Goal: Task Accomplishment & Management: Manage account settings

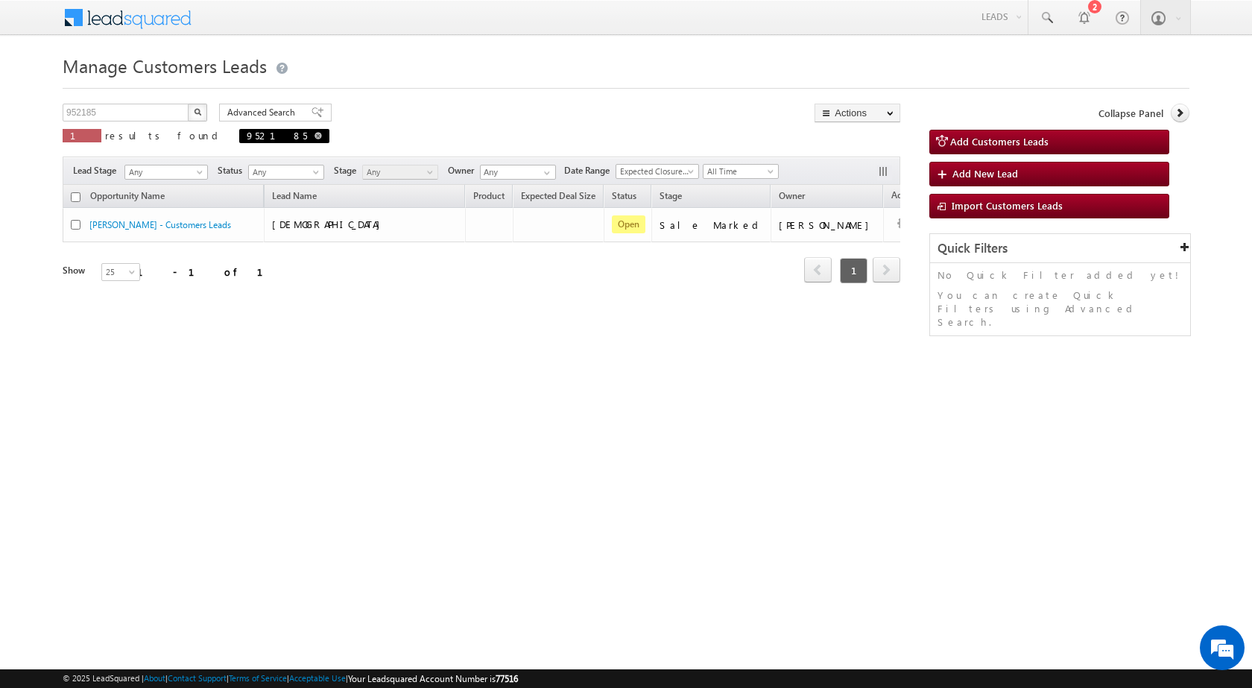
click at [239, 136] on span "952185" at bounding box center [284, 136] width 90 height 14
click at [314, 134] on span at bounding box center [317, 135] width 7 height 7
type input "Search Customers Leads"
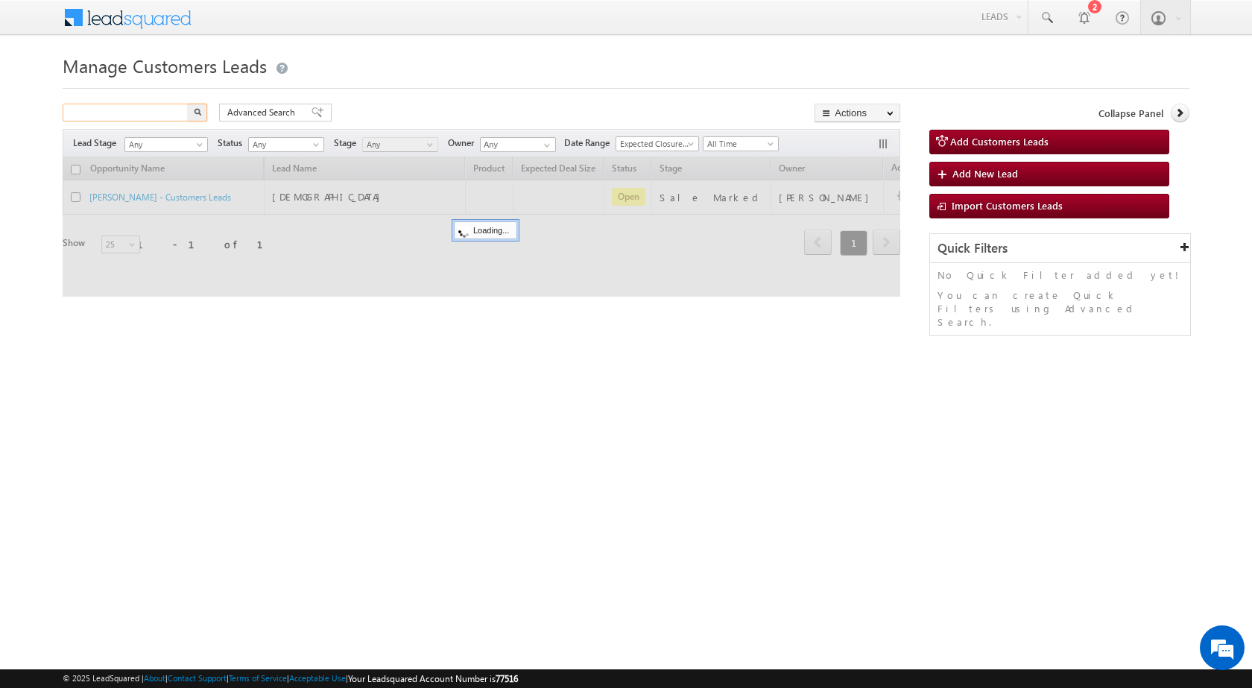
click at [183, 115] on input "text" at bounding box center [126, 113] width 127 height 18
paste input "961287"
type input "961287"
click at [200, 117] on button "button" at bounding box center [197, 113] width 19 height 18
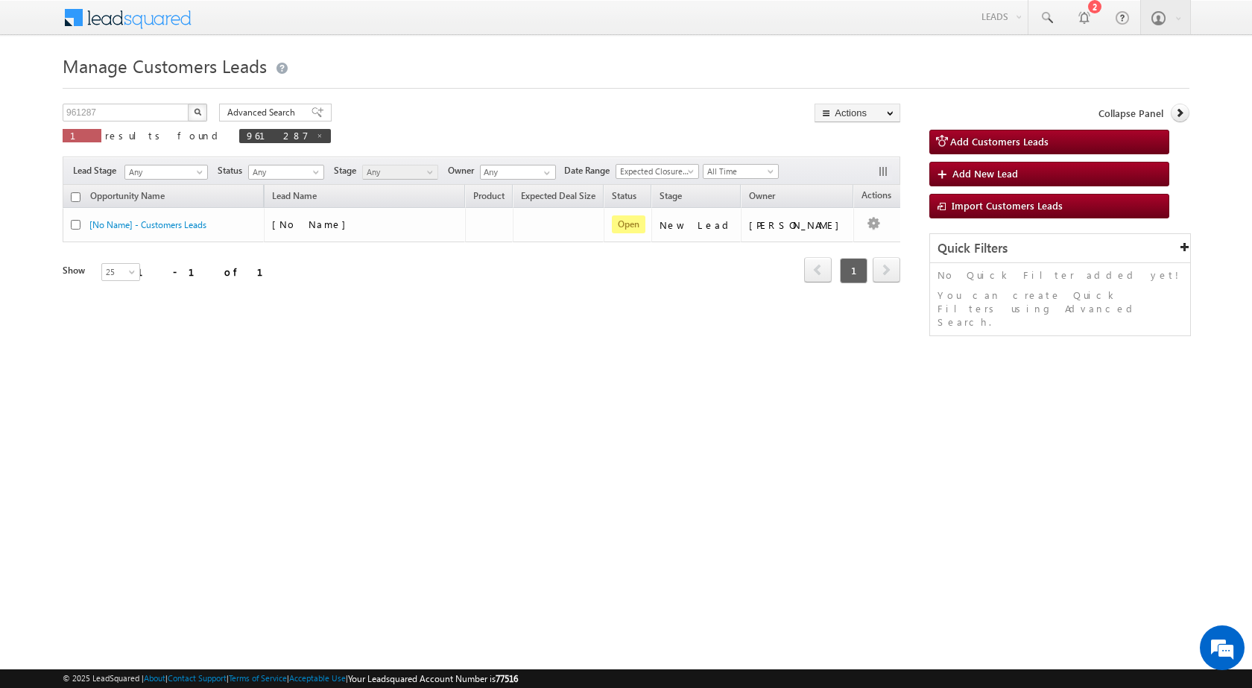
click at [196, 112] on img "button" at bounding box center [197, 111] width 7 height 7
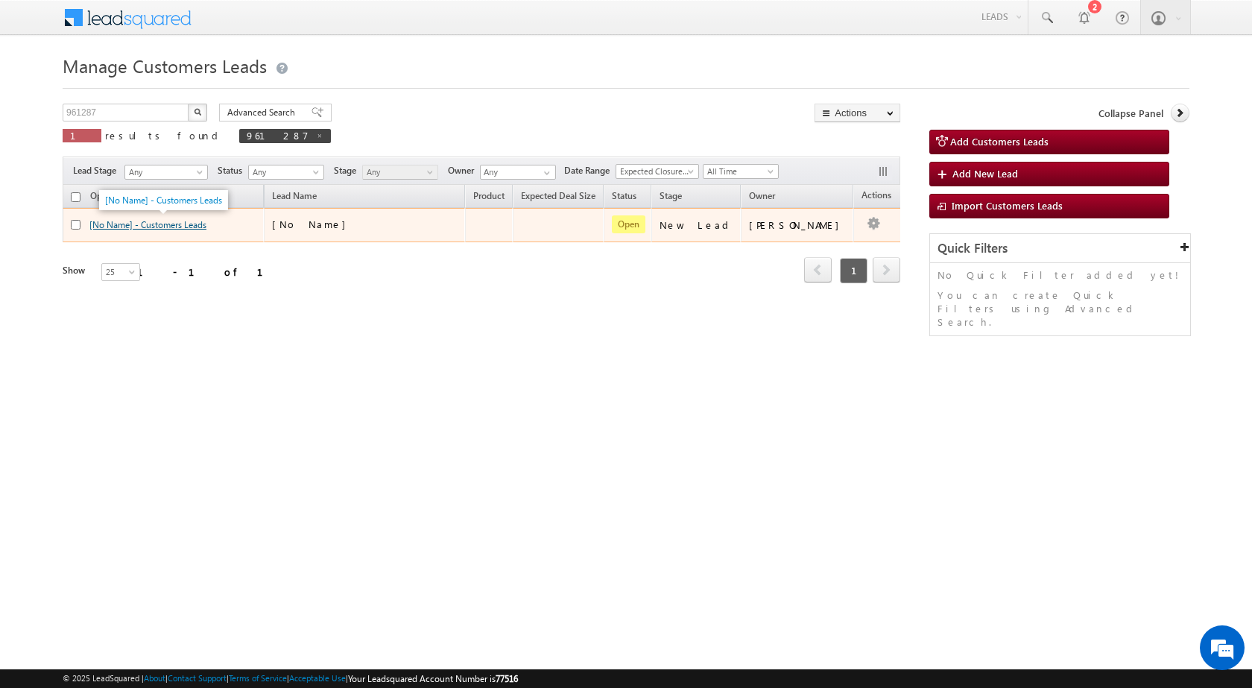
click at [156, 224] on link "[No Name] - Customers Leads" at bounding box center [147, 224] width 117 height 11
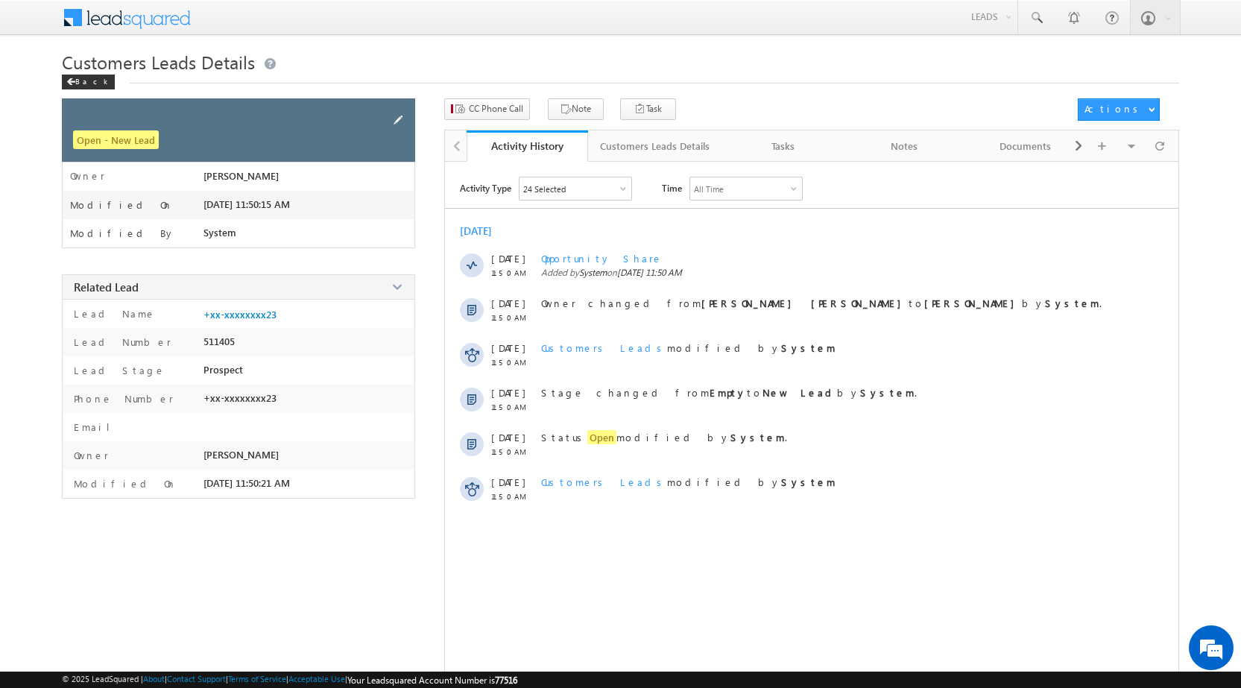
click at [397, 116] on span at bounding box center [398, 120] width 16 height 16
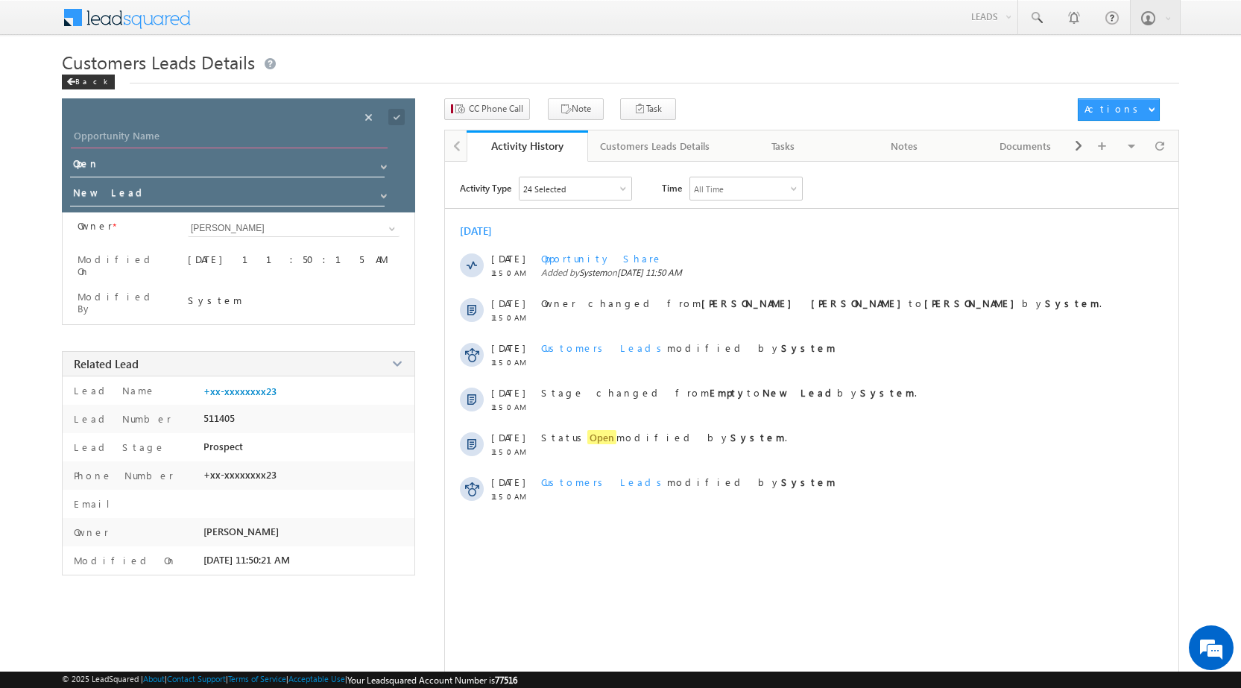
click at [215, 135] on input "Opportunity Name" at bounding box center [229, 137] width 317 height 21
type input "Kesar Devi"
click at [212, 200] on input "New Lead" at bounding box center [228, 195] width 316 height 24
click at [199, 215] on link "Sales Marked" at bounding box center [228, 215] width 316 height 17
type input "Sales Marked"
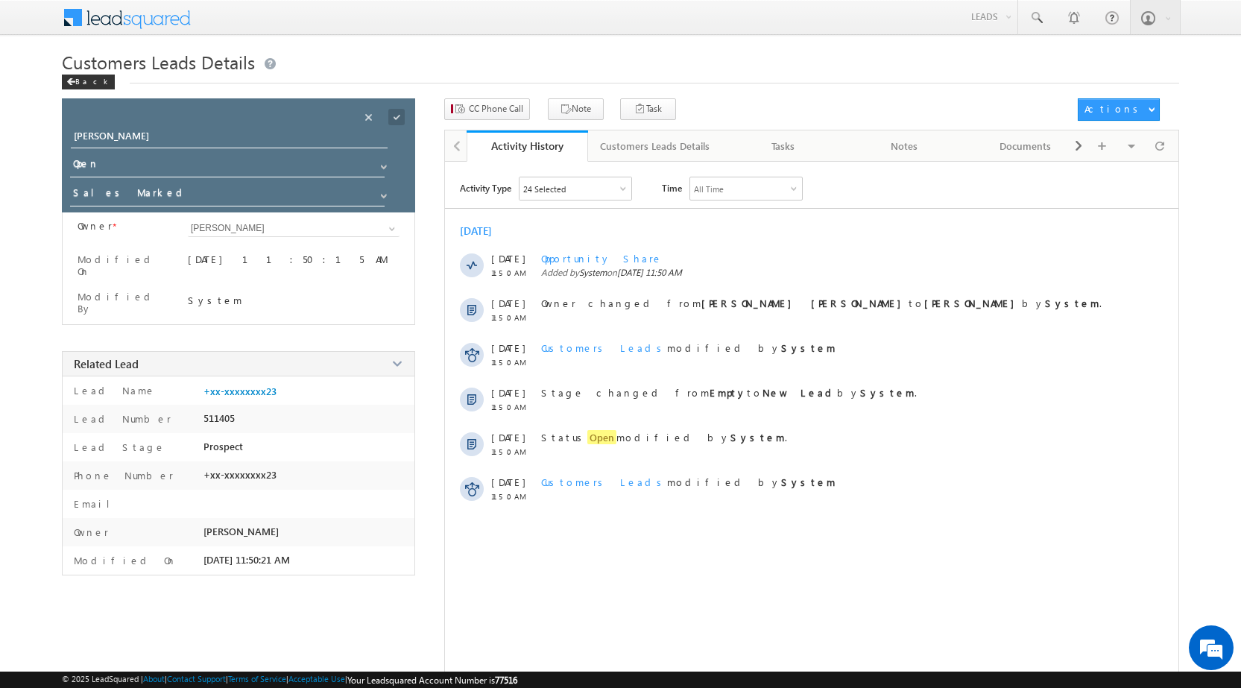
click at [393, 114] on span at bounding box center [396, 117] width 16 height 16
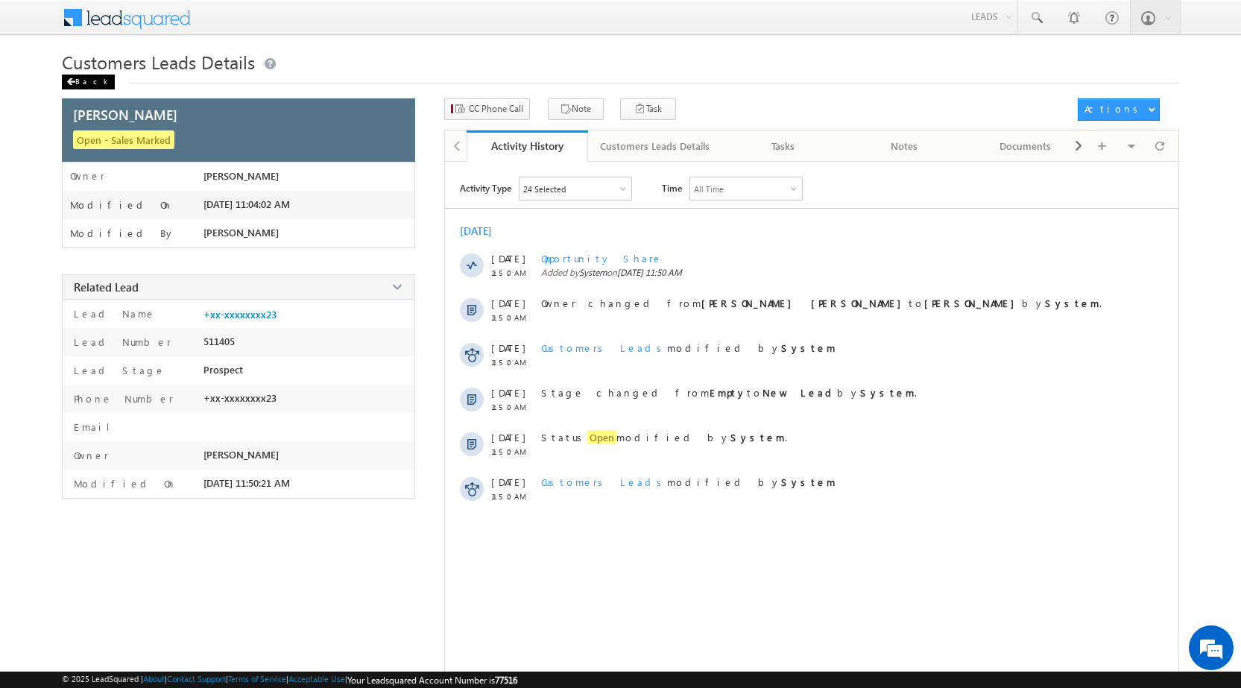
click at [71, 82] on span at bounding box center [70, 81] width 9 height 7
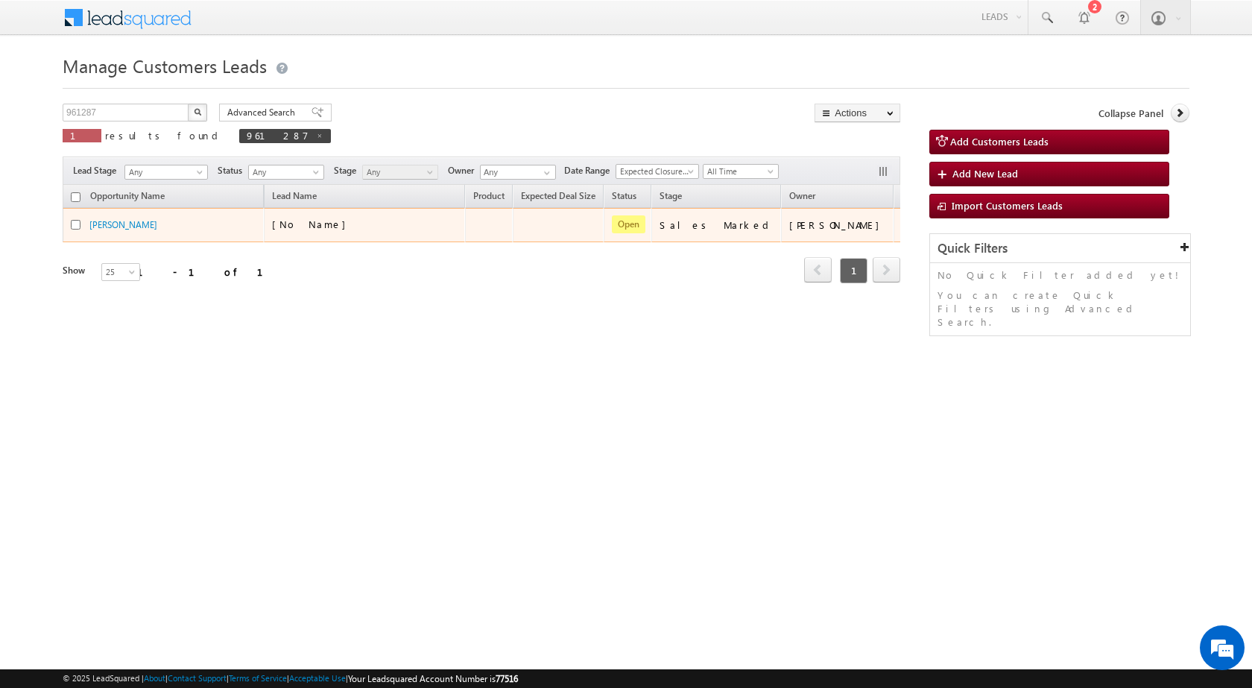
click at [902, 227] on div at bounding box center [914, 224] width 24 height 19
click at [902, 227] on div "Edit Change Owner Change Stage Add Activity Add Task Delete" at bounding box center [914, 224] width 24 height 19
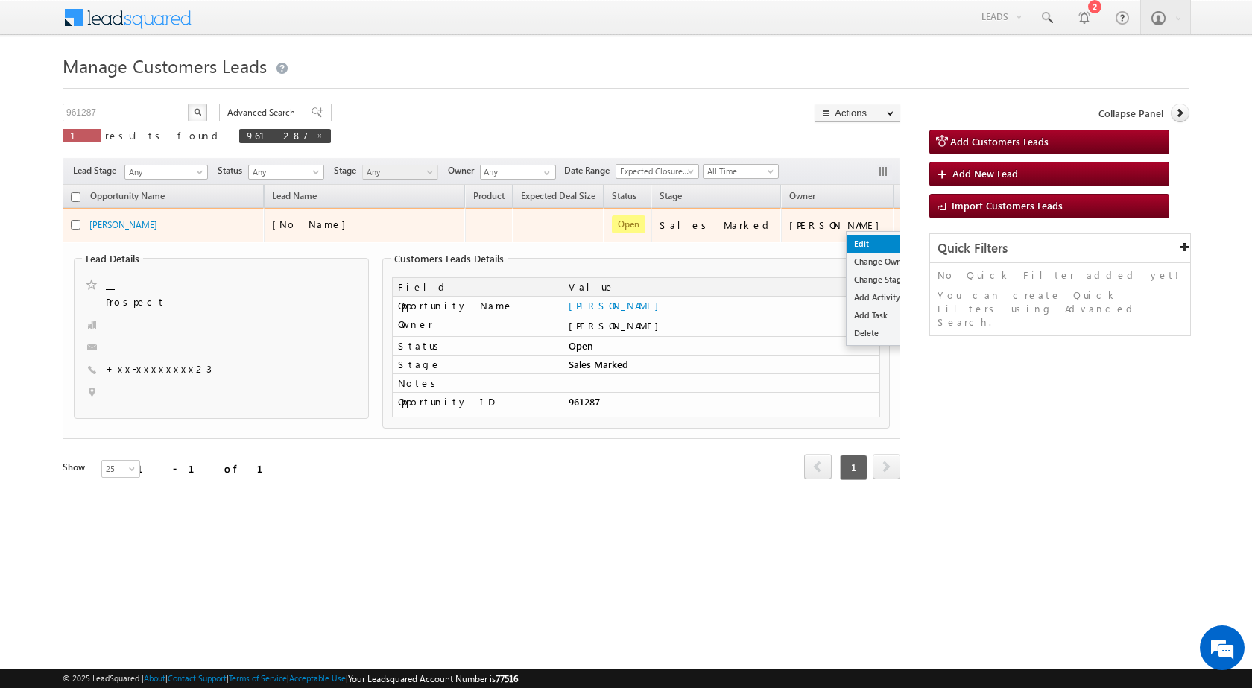
click at [847, 240] on link "Edit" at bounding box center [884, 244] width 75 height 18
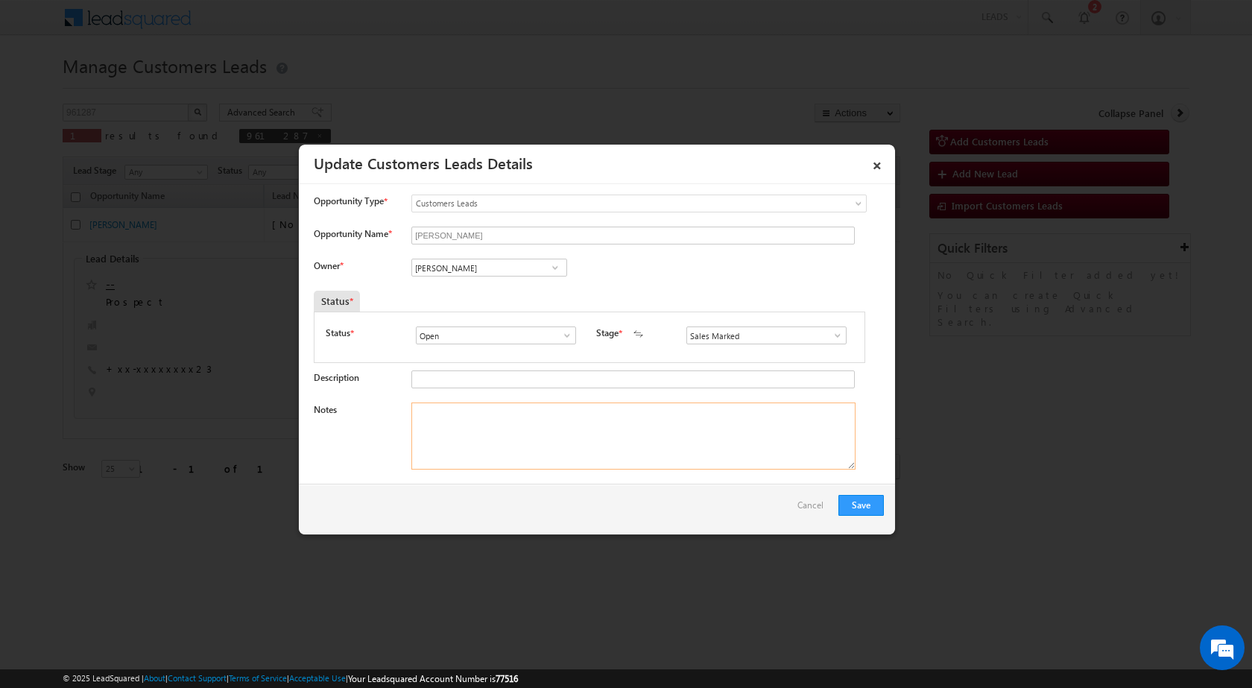
click at [581, 461] on textarea "Notes" at bounding box center [633, 435] width 444 height 67
paste textarea "961287 / Website Tollfree / Mobile no - 7976567023 / Name - Kesar Devi / Cust w…"
type textarea "961287 / Website Tollfree / Mobile no - 7976567023 / Name - Kesar Devi / Cust w…"
click at [475, 267] on input "[PERSON_NAME]" at bounding box center [489, 268] width 156 height 18
paste input "kleram.rebari@sgrlimited.in"
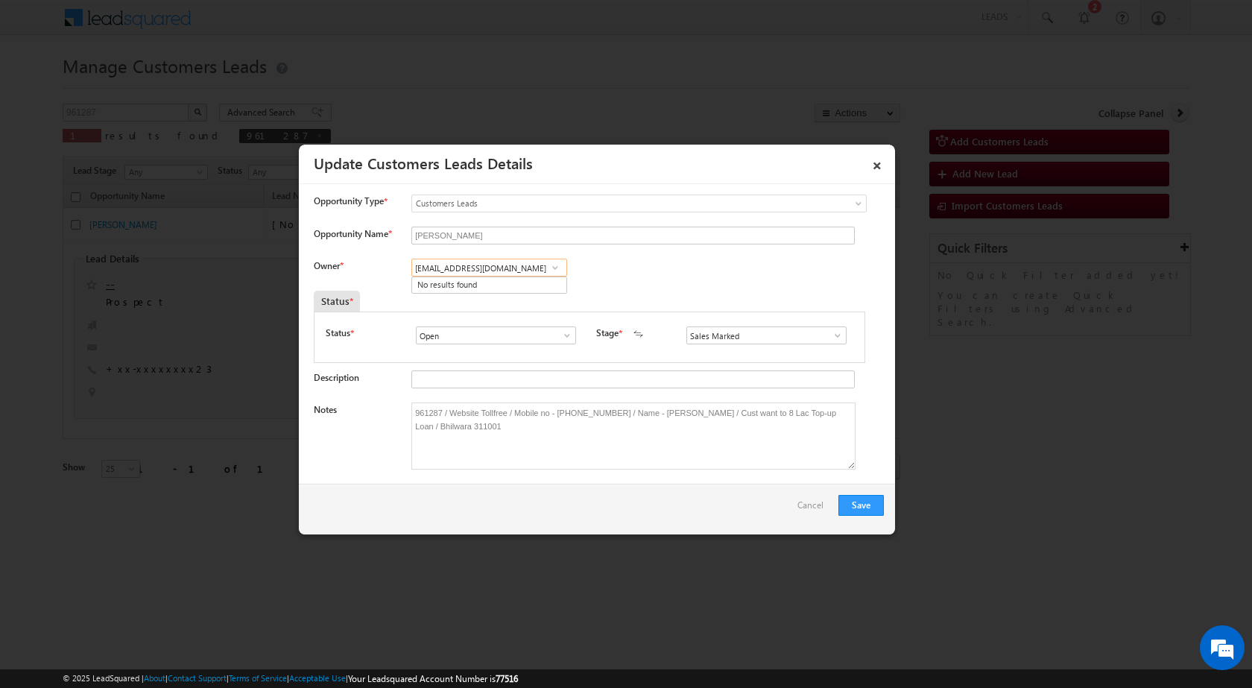
type input "kleram.rebari@sgrlimited.in"
paste input "Kleram Rebari"
type input "Kleram Rebari"
click at [444, 294] on div "Status *" at bounding box center [518, 301] width 409 height 21
